Goal: Task Accomplishment & Management: Complete application form

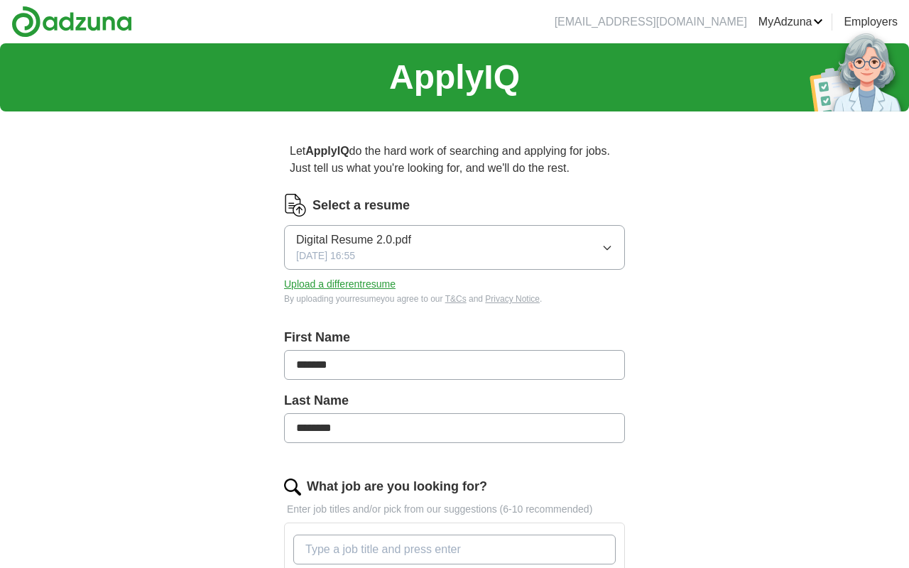
click at [374, 292] on button "Upload a different resume" at bounding box center [339, 284] width 111 height 15
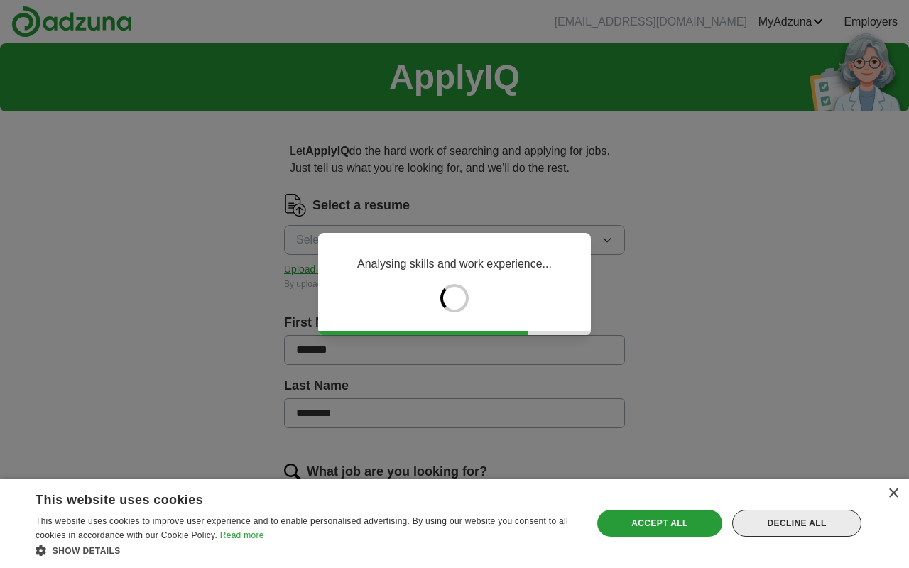
click at [832, 525] on div "Decline all" at bounding box center [796, 523] width 129 height 27
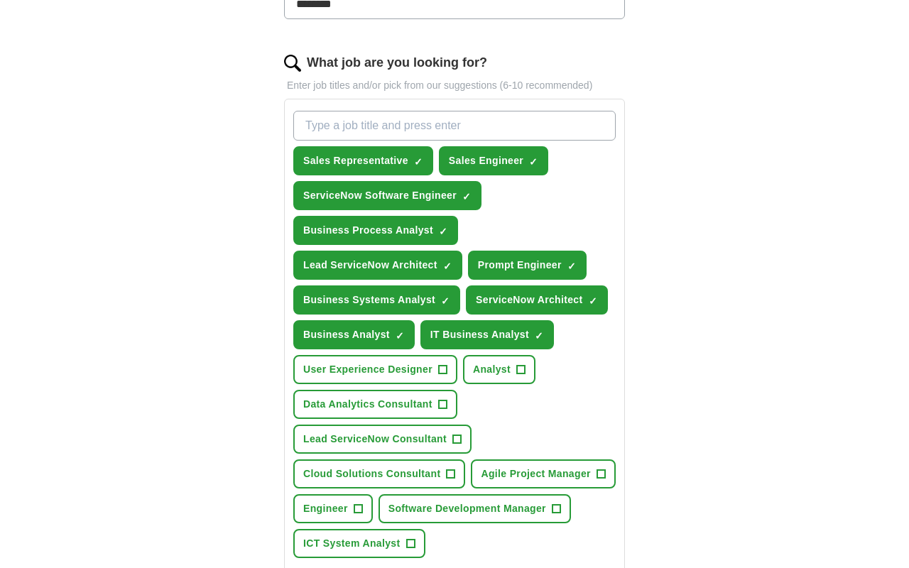
scroll to position [426, 0]
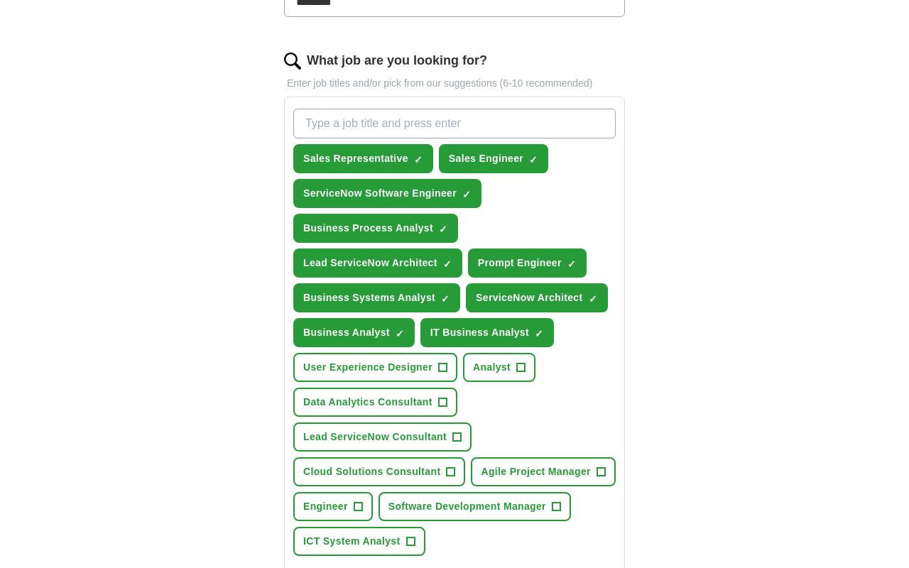
click at [399, 124] on input "What job are you looking for?" at bounding box center [454, 124] width 322 height 30
type input "S"
click at [364, 119] on input "What job are you looking for?" at bounding box center [454, 124] width 322 height 30
click at [0, 0] on span "×" at bounding box center [0, 0] width 0 height 0
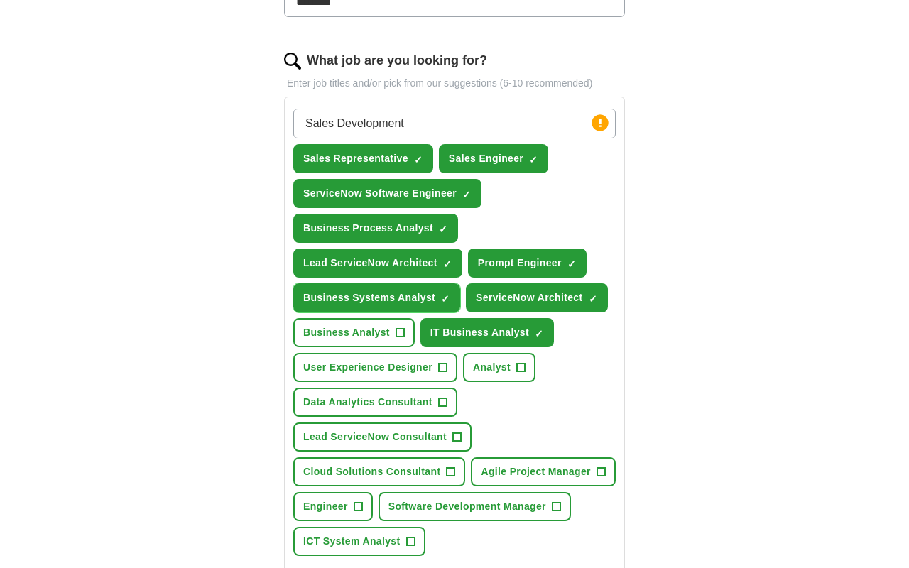
click at [0, 0] on span "×" at bounding box center [0, 0] width 0 height 0
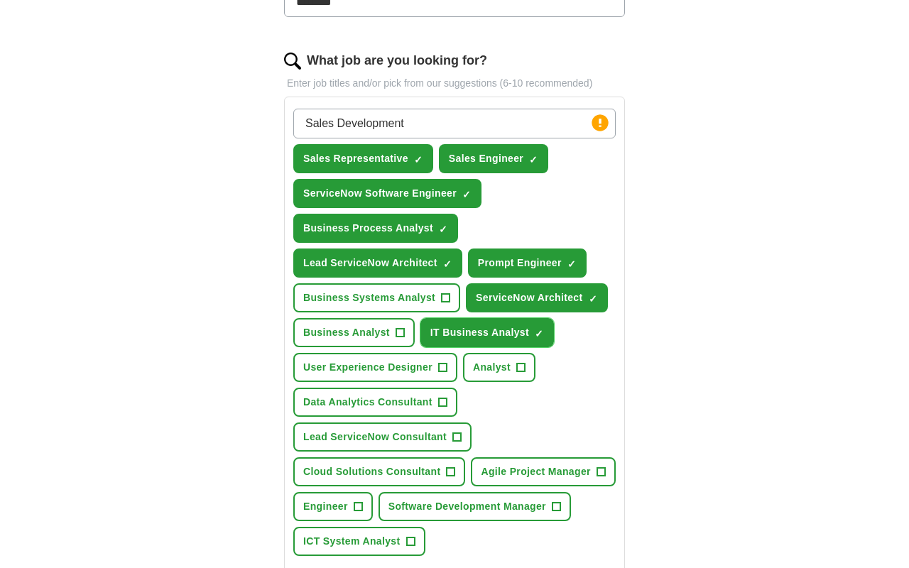
click at [0, 0] on span "×" at bounding box center [0, 0] width 0 height 0
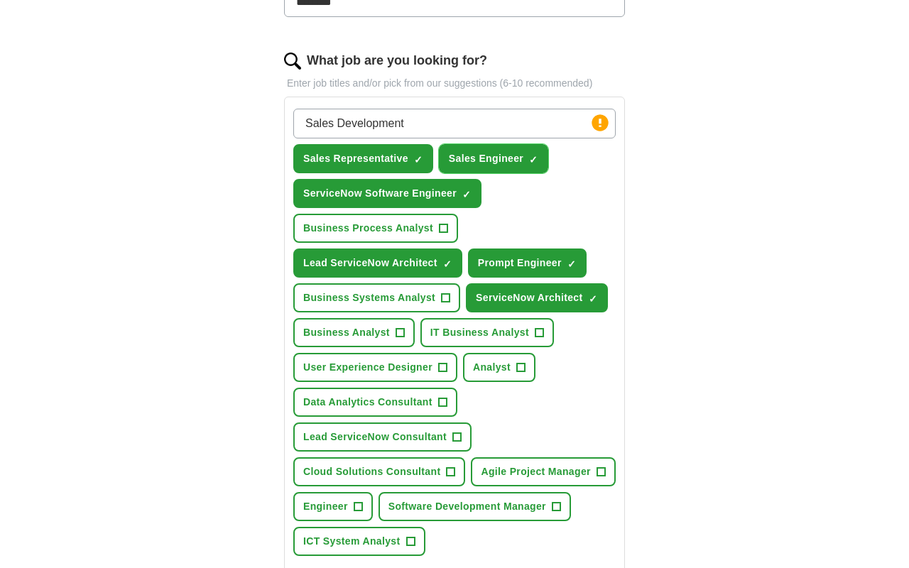
click at [503, 155] on span "Sales Engineer" at bounding box center [486, 158] width 75 height 15
click at [444, 121] on input "Sales Development" at bounding box center [454, 124] width 322 height 30
click at [396, 156] on span "Sales Representative" at bounding box center [355, 158] width 105 height 15
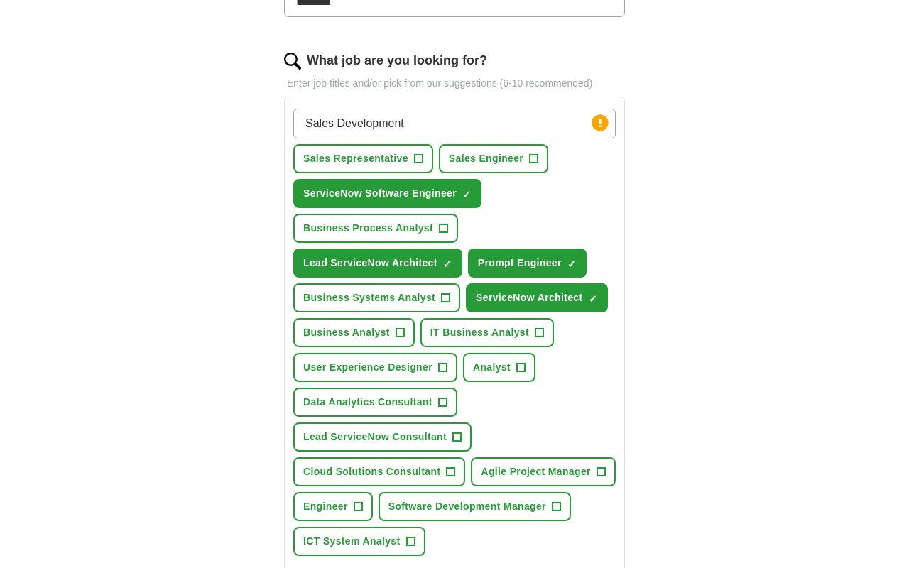
click at [452, 127] on input "Sales Development" at bounding box center [454, 124] width 322 height 30
type input "Sales Development Representative"
click at [503, 131] on input "Sales Development Representative" at bounding box center [454, 124] width 322 height 30
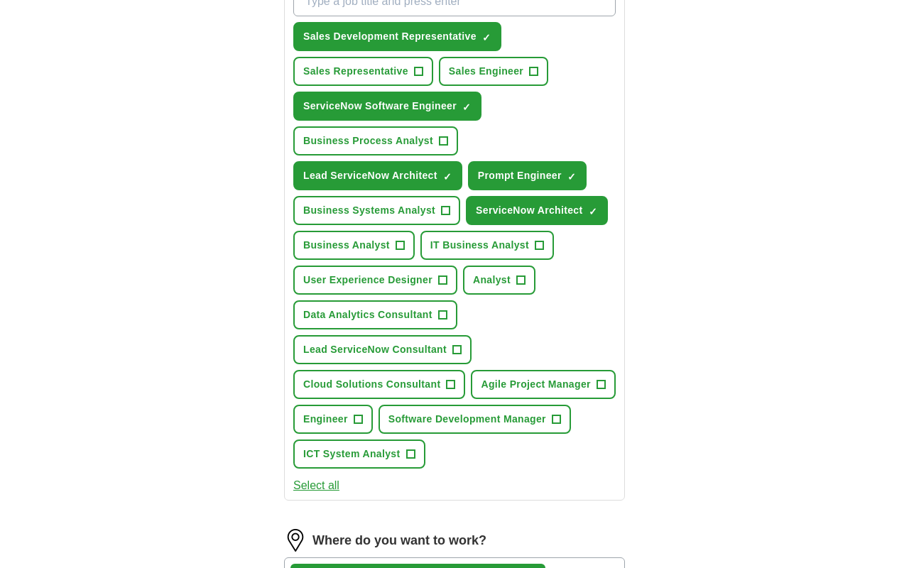
scroll to position [560, 0]
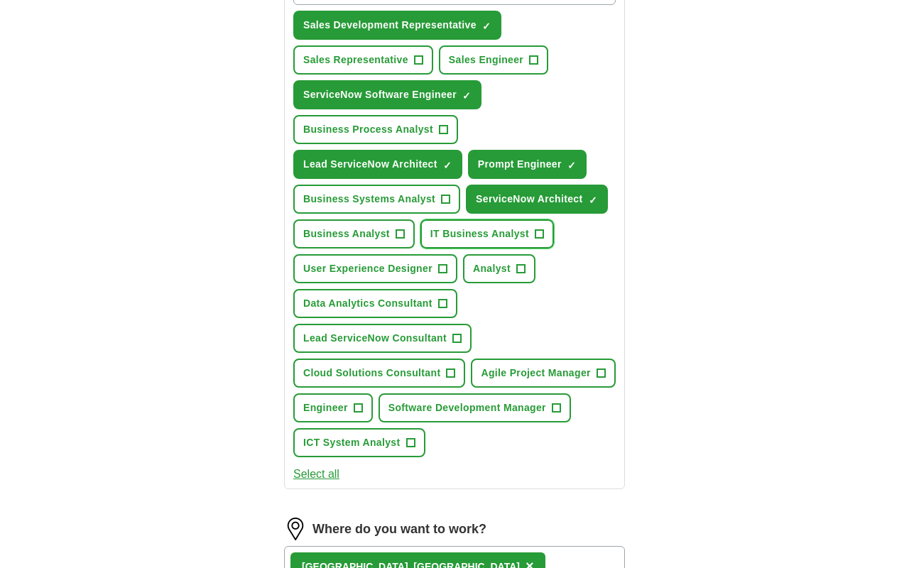
click at [482, 238] on span "IT Business Analyst" at bounding box center [479, 234] width 99 height 15
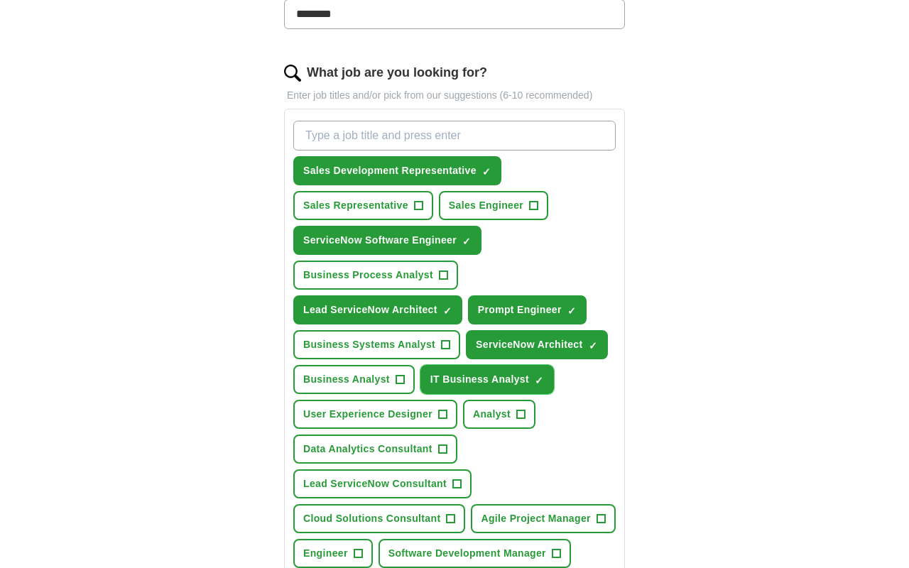
scroll to position [373, 0]
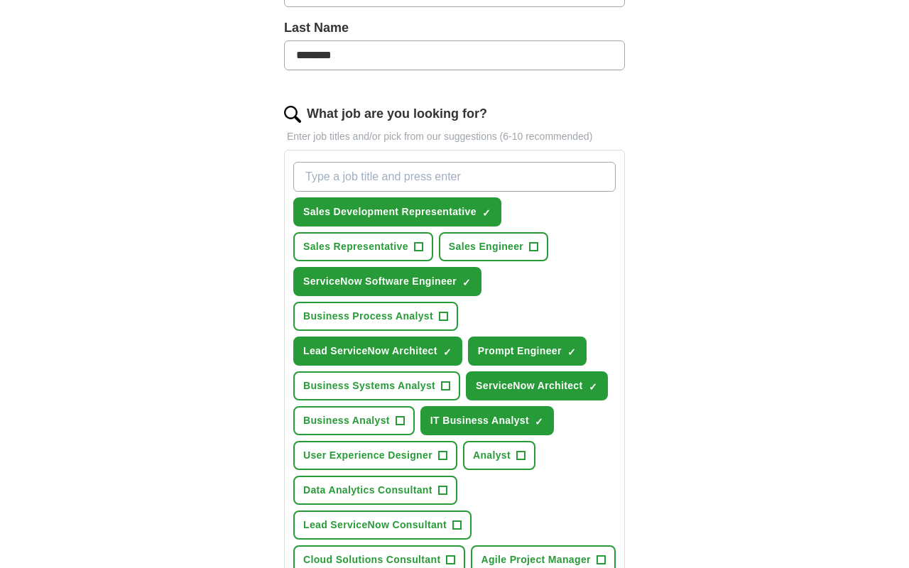
click at [447, 169] on input "What job are you looking for?" at bounding box center [454, 177] width 322 height 30
type input "S"
type input "Pre=Sales Engineer"
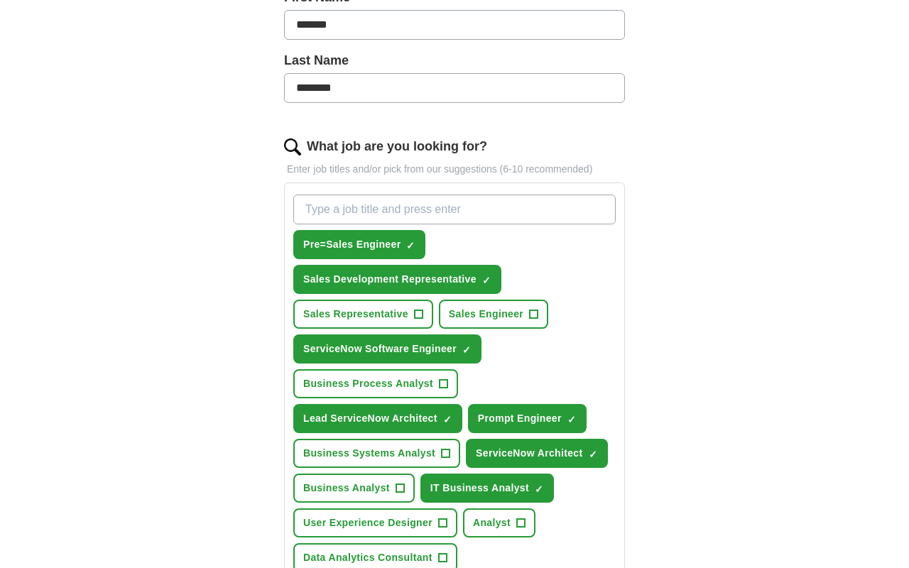
scroll to position [338, 0]
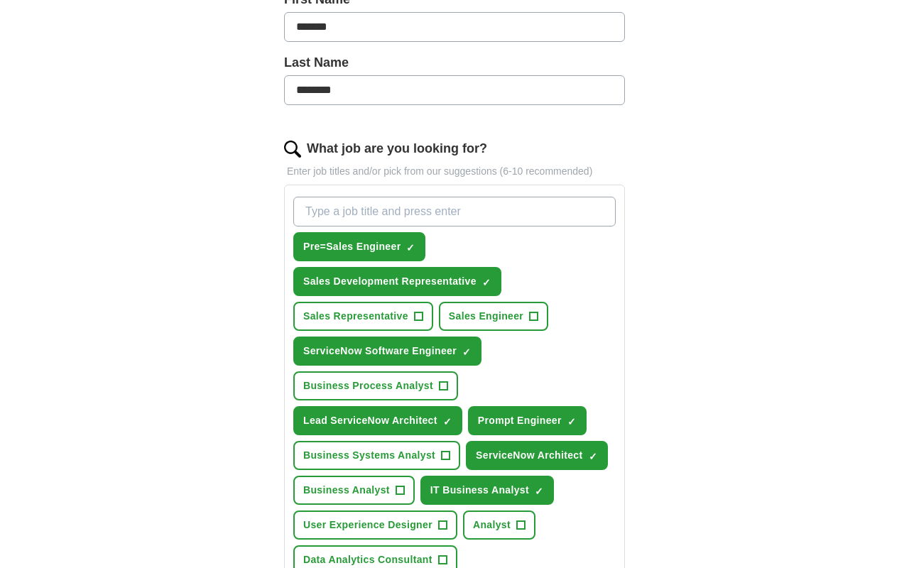
click at [497, 221] on input "What job are you looking for?" at bounding box center [454, 212] width 322 height 30
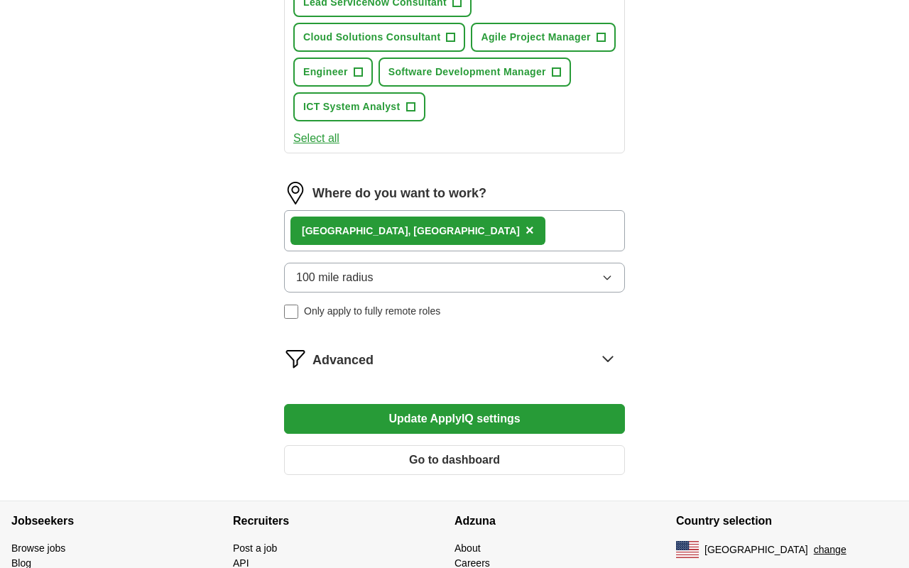
scroll to position [934, 0]
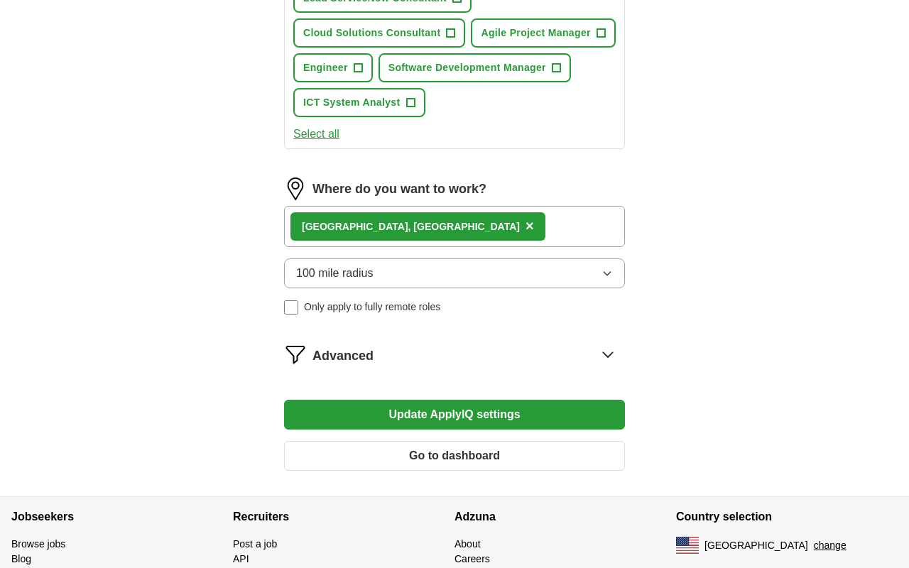
click at [357, 354] on span "Advanced" at bounding box center [342, 355] width 61 height 19
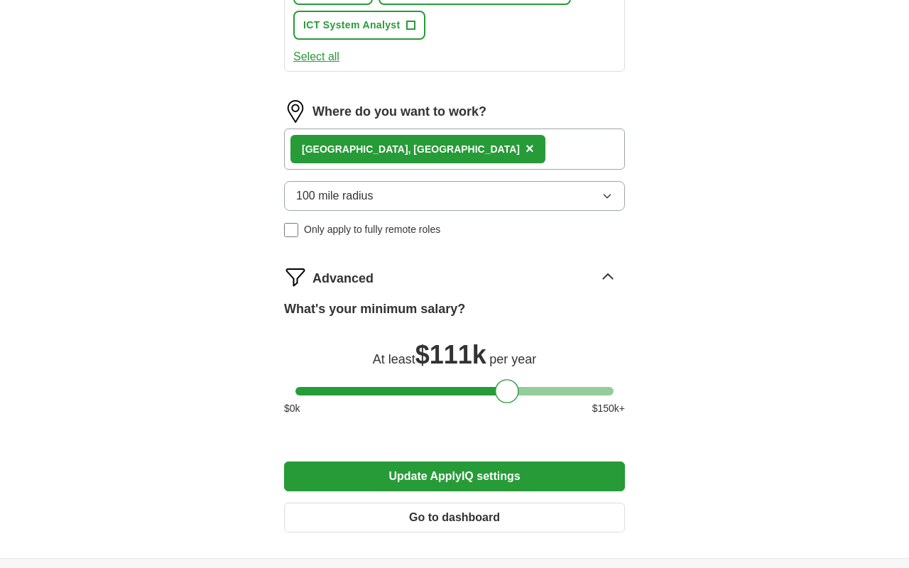
scroll to position [1017, 0]
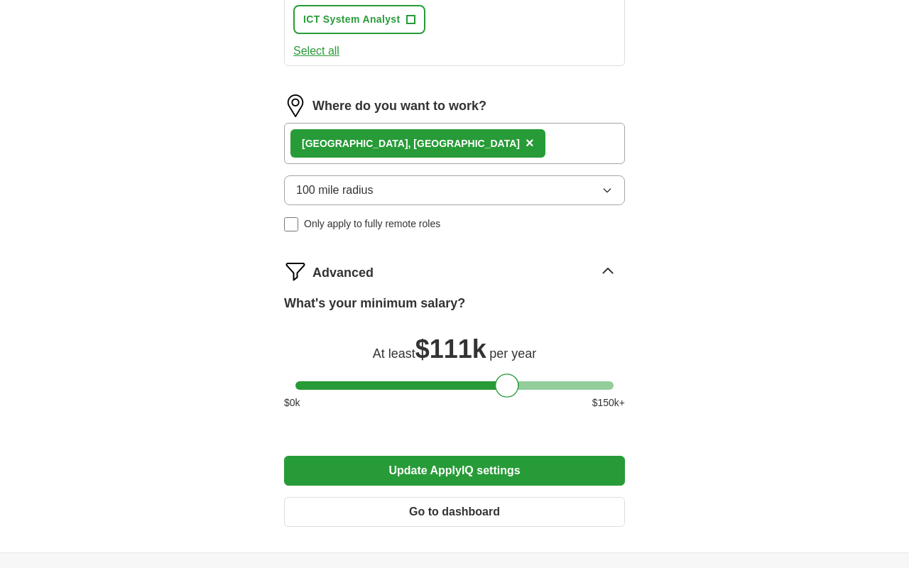
click at [477, 474] on button "Update ApplyIQ settings" at bounding box center [454, 471] width 341 height 30
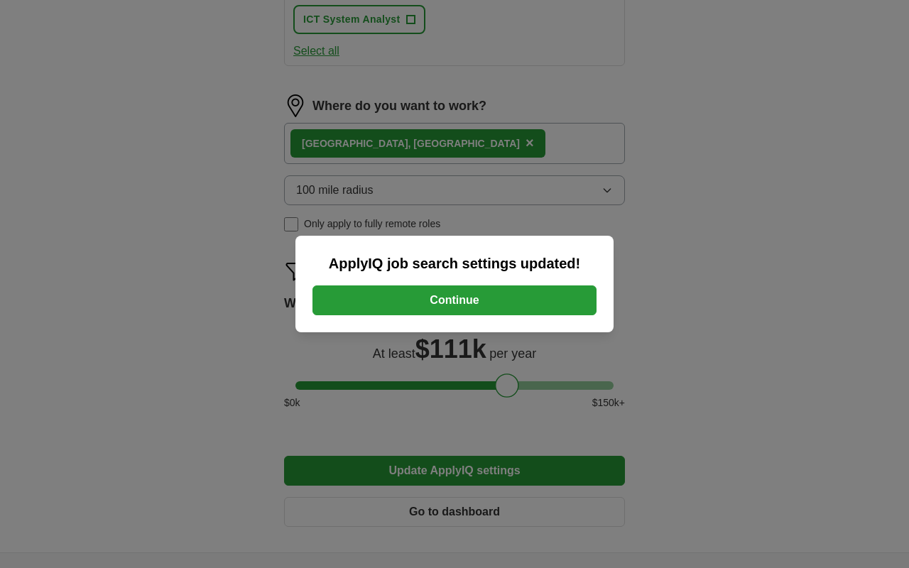
click at [489, 297] on button "Continue" at bounding box center [454, 300] width 284 height 30
